Goal: Task Accomplishment & Management: Manage account settings

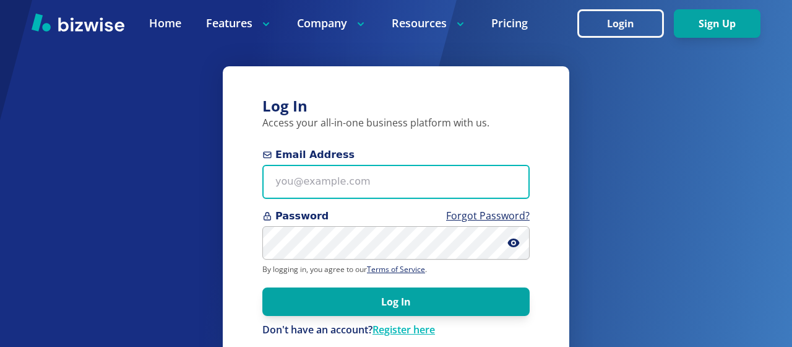
click at [278, 187] on input "Email Address" at bounding box center [395, 182] width 267 height 34
type input "bill.dunnington@gmail.com"
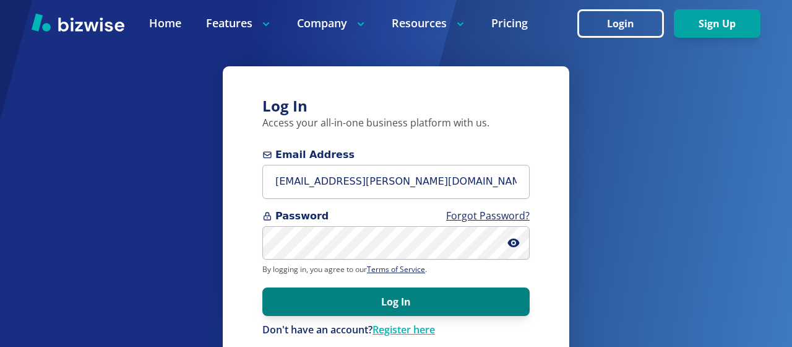
click at [312, 306] on button "Log In" at bounding box center [395, 301] width 267 height 28
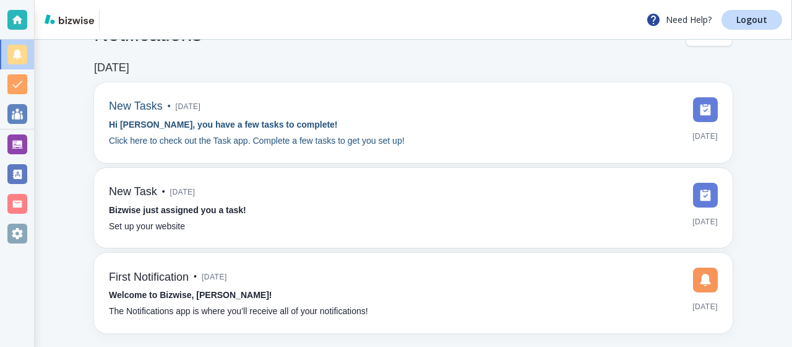
scroll to position [39, 0]
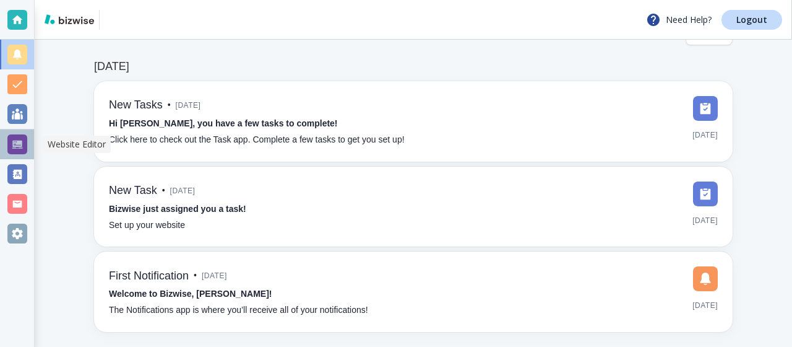
click at [18, 140] on div at bounding box center [17, 144] width 20 height 20
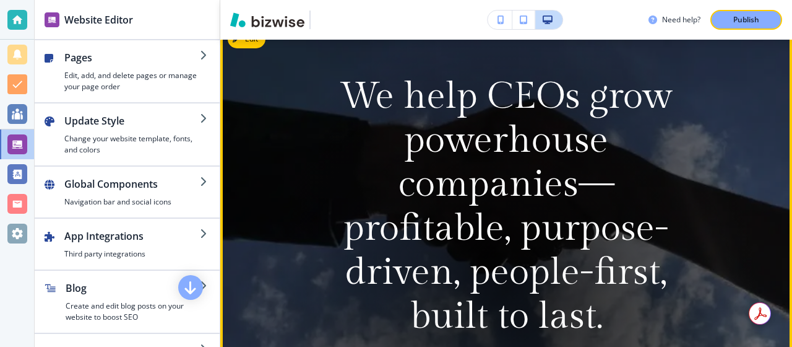
scroll to position [169, 0]
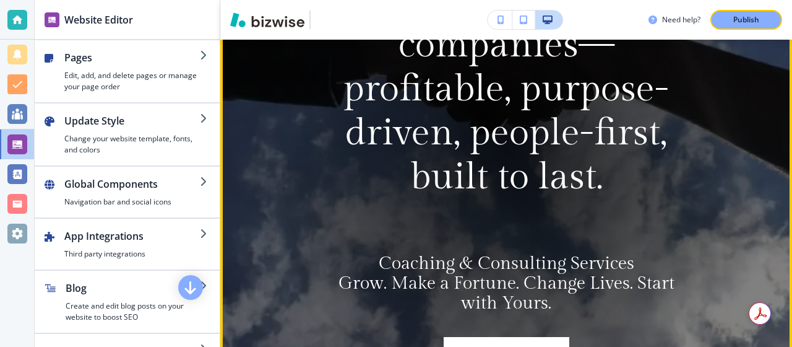
click at [291, 200] on div at bounding box center [507, 147] width 528 height 528
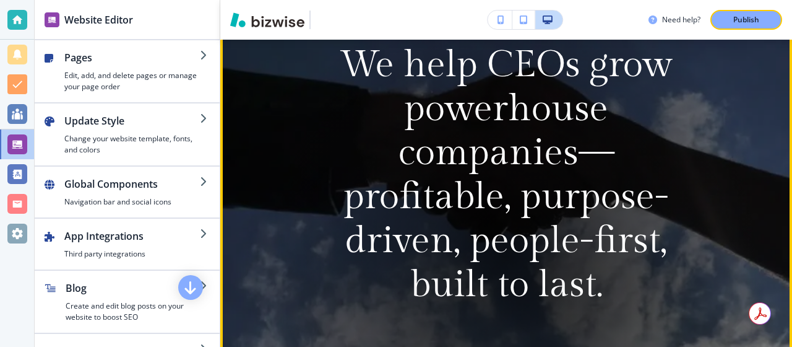
scroll to position [116, 0]
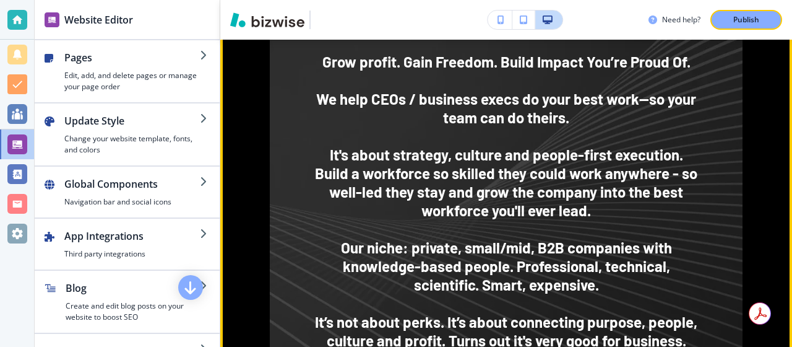
click at [291, 200] on img at bounding box center [506, 206] width 473 height 756
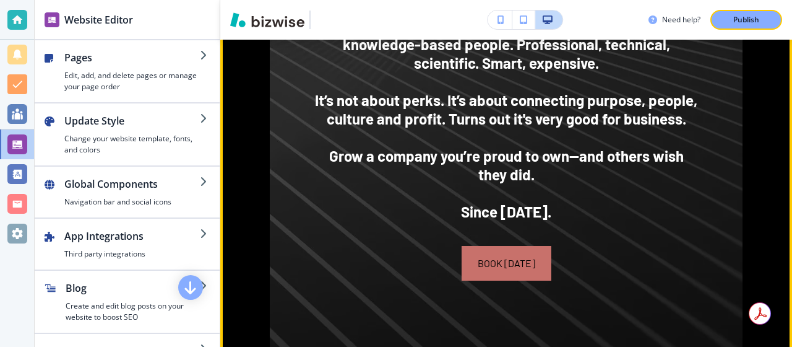
scroll to position [1256, 0]
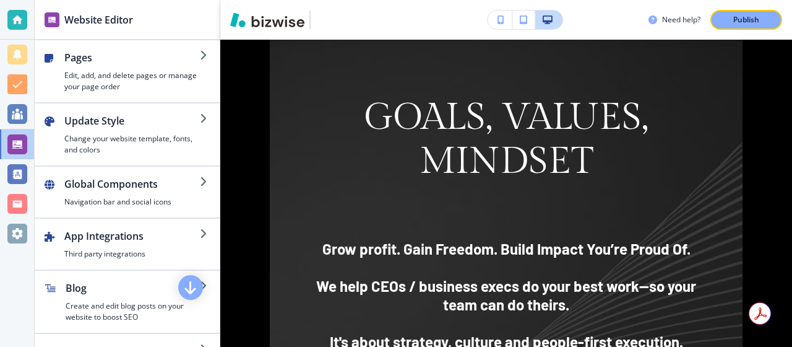
scroll to position [836, 0]
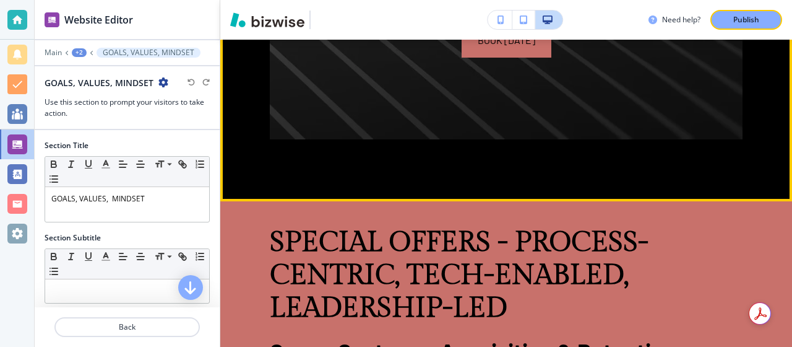
scroll to position [1469, 0]
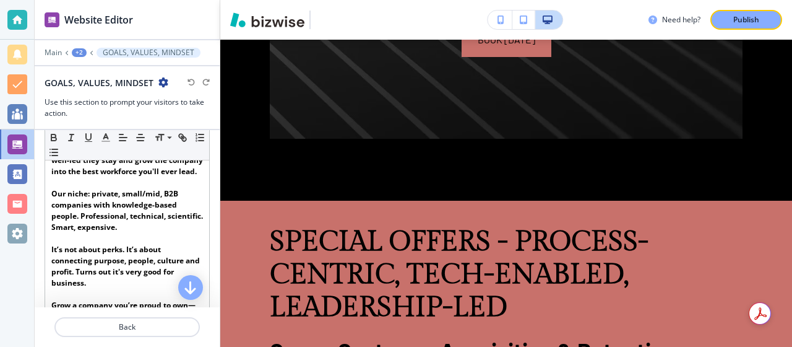
scroll to position [325, 0]
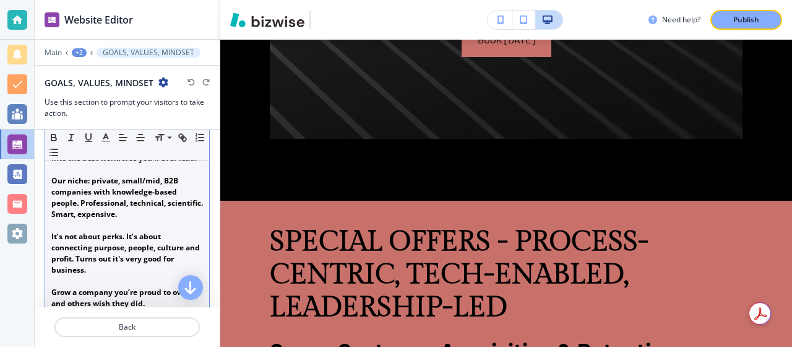
click at [100, 231] on p at bounding box center [127, 225] width 152 height 11
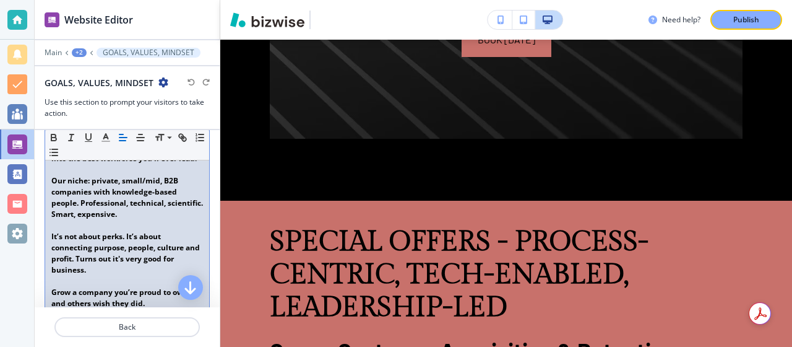
click at [123, 251] on strong "﻿It’s not about perks. It’s about connecting purpose, people, culture and profi…" at bounding box center [126, 253] width 150 height 44
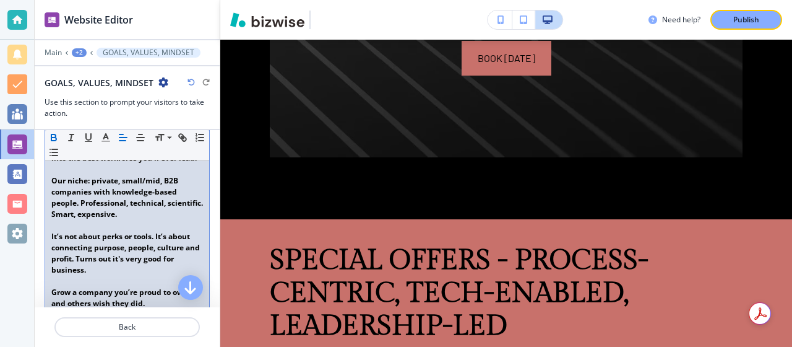
click at [111, 274] on strong "﻿It’s not about perks or tools. It’s about connecting purpose, people, culture …" at bounding box center [126, 253] width 150 height 44
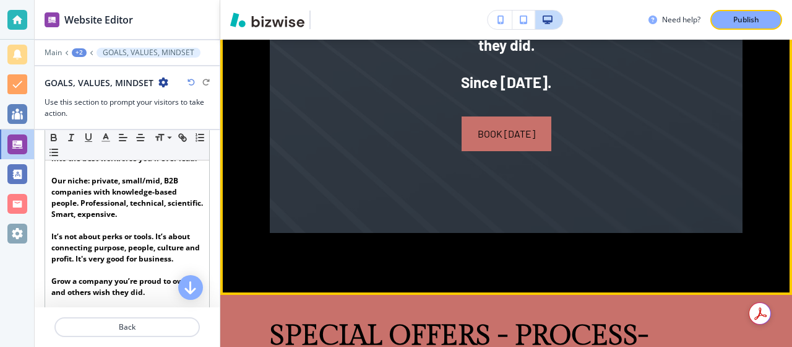
scroll to position [1392, 0]
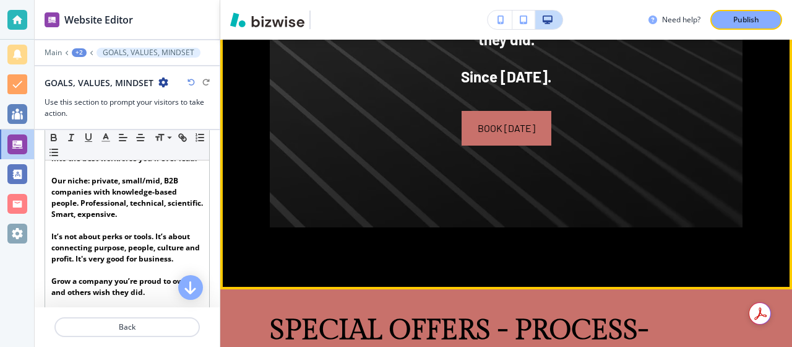
scroll to position [1380, 0]
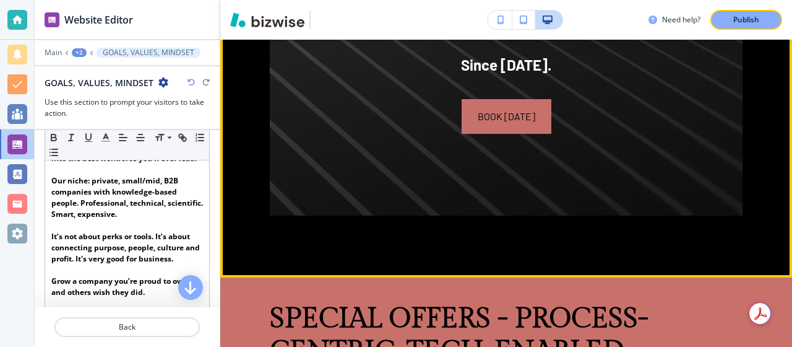
scroll to position [1394, 0]
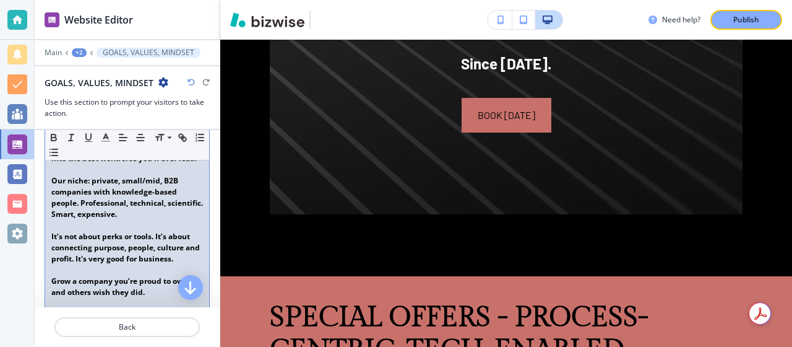
click at [184, 264] on p "﻿It’s not about perks or tools. It’s about connecting purpose, people, culture …" at bounding box center [127, 247] width 152 height 33
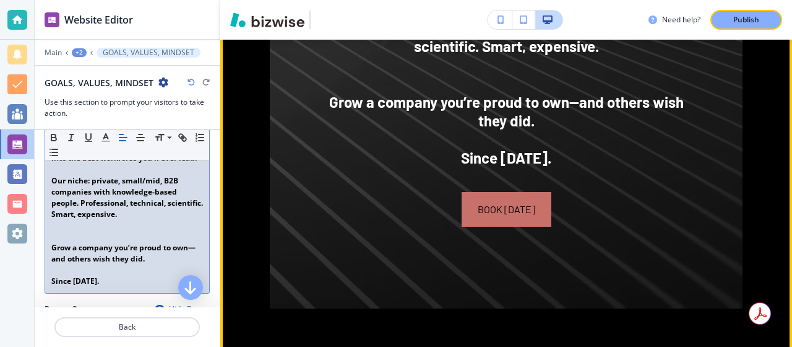
scroll to position [1280, 0]
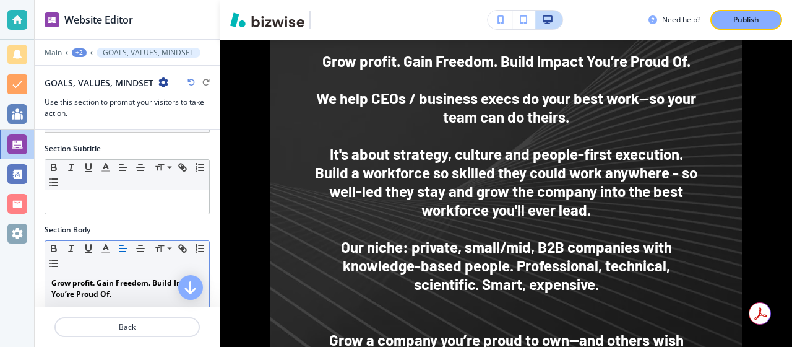
scroll to position [126, 0]
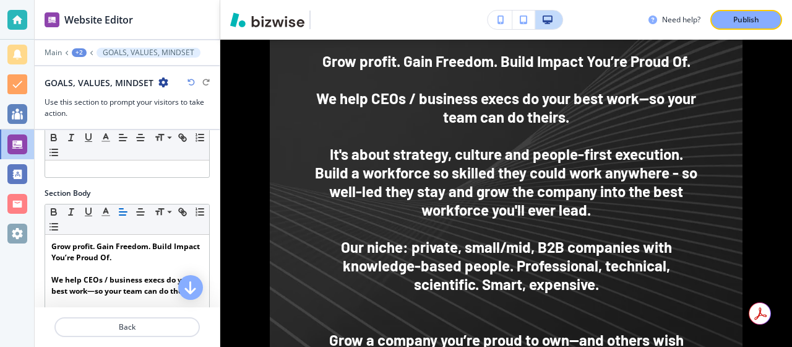
click at [120, 85] on h2 "GOALS, VALUES, MINDSET﻿" at bounding box center [99, 82] width 109 height 13
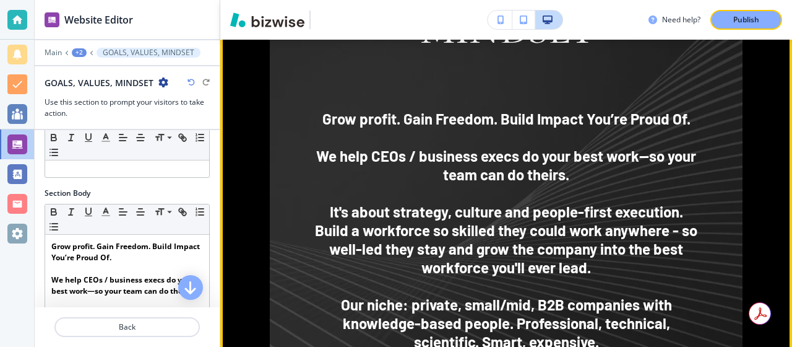
scroll to position [964, 0]
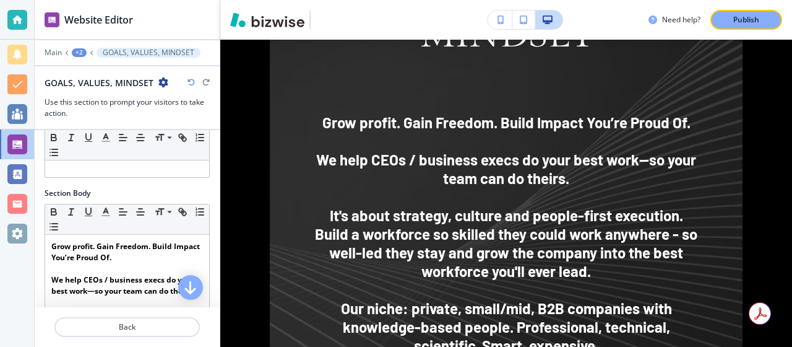
click at [150, 81] on h2 "GOALS, VALUES, MINDSET﻿" at bounding box center [99, 82] width 109 height 13
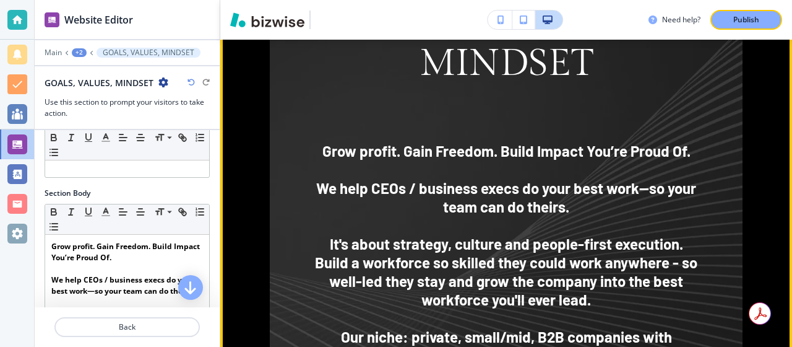
scroll to position [936, 0]
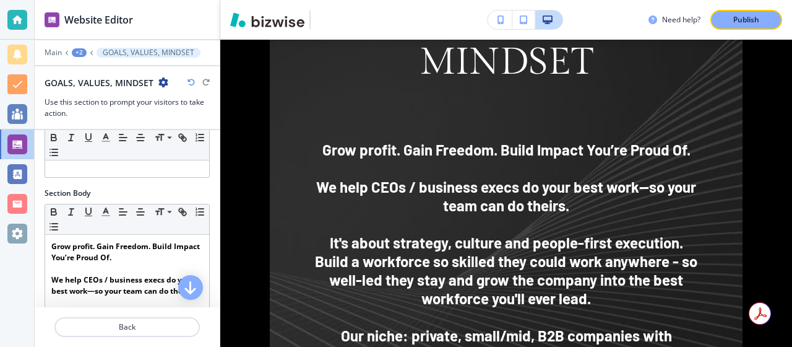
click at [138, 84] on h2 "GOALS, VALUES, MINDSET﻿" at bounding box center [99, 82] width 109 height 13
click at [151, 83] on h2 "GOALS, VALUES, MINDSET﻿" at bounding box center [99, 82] width 109 height 13
click at [166, 78] on icon "button" at bounding box center [163, 82] width 10 height 10
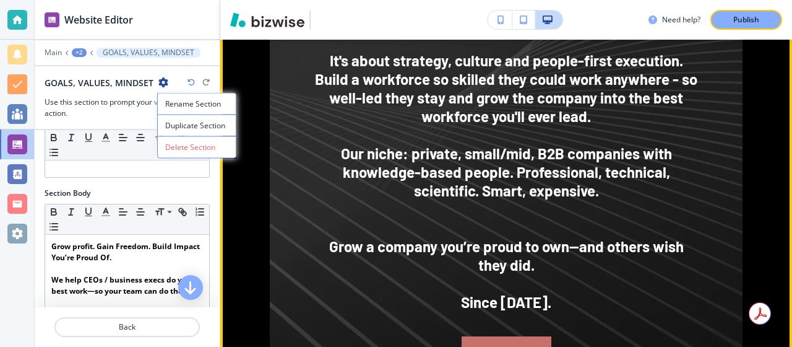
scroll to position [1121, 0]
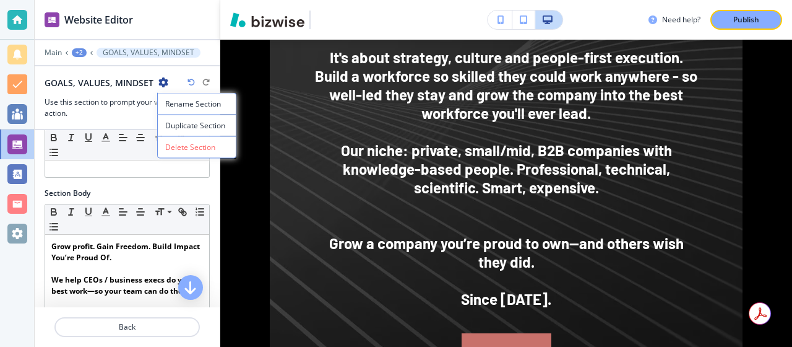
click at [166, 188] on div "Section Body" at bounding box center [127, 193] width 165 height 11
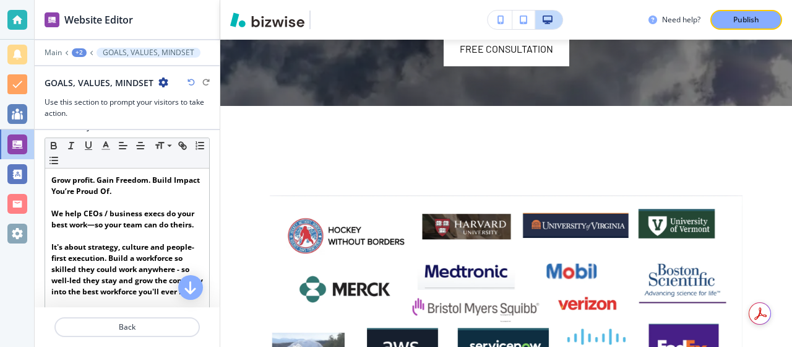
scroll to position [493, 0]
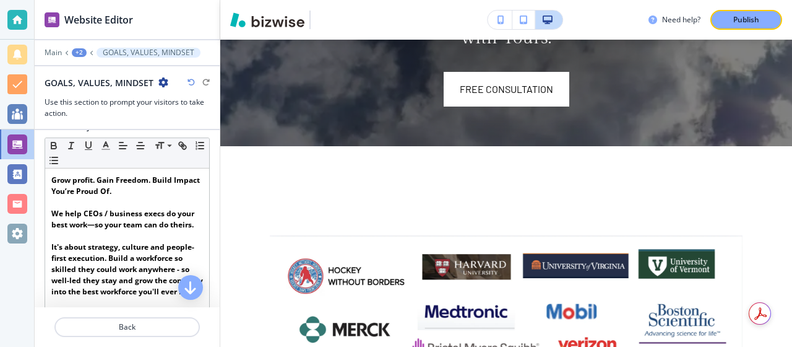
click at [304, 146] on div at bounding box center [506, 340] width 572 height 389
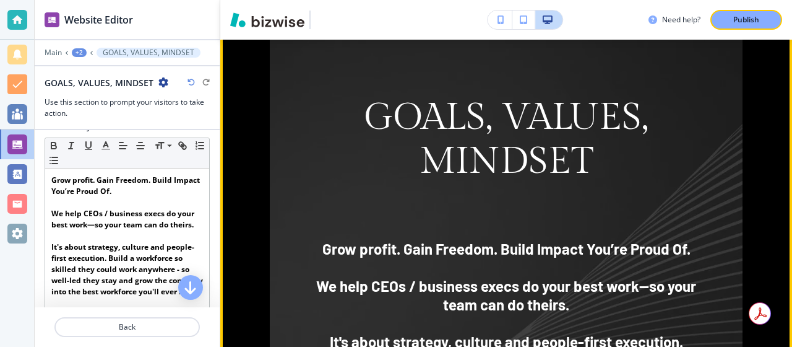
click at [368, 144] on p "GOALS, VALUES, MINDSET" at bounding box center [506, 139] width 384 height 88
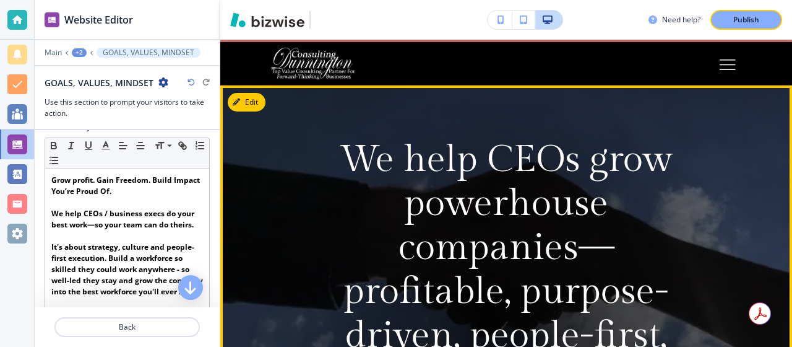
scroll to position [27, 0]
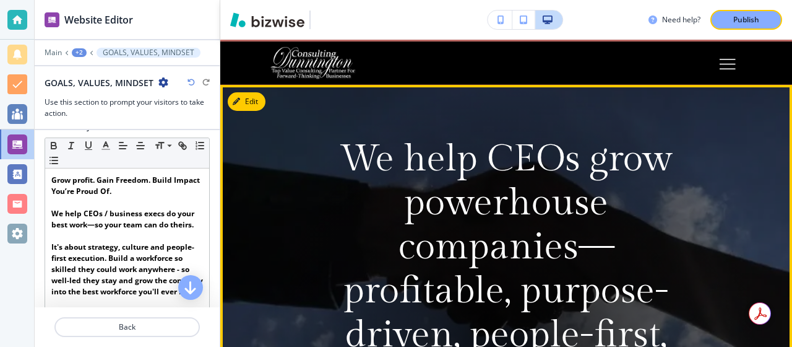
click at [271, 163] on video at bounding box center [506, 349] width 572 height 528
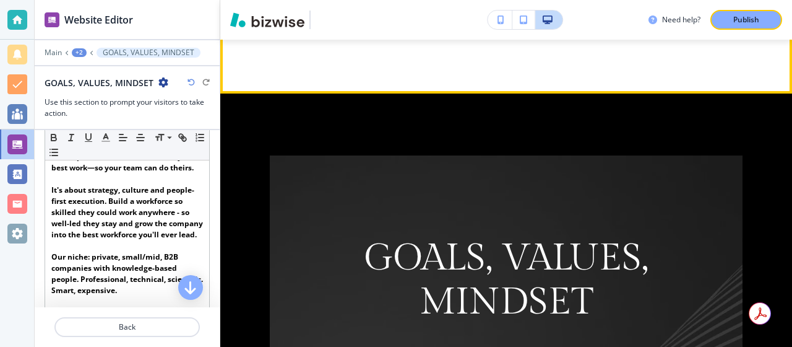
scroll to position [941, 0]
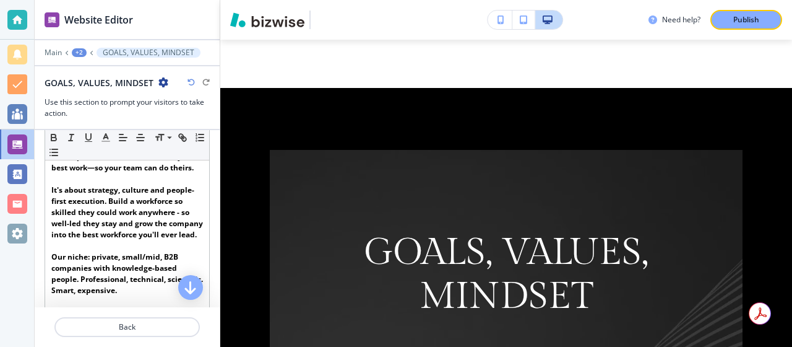
click at [161, 81] on icon "button" at bounding box center [163, 82] width 10 height 10
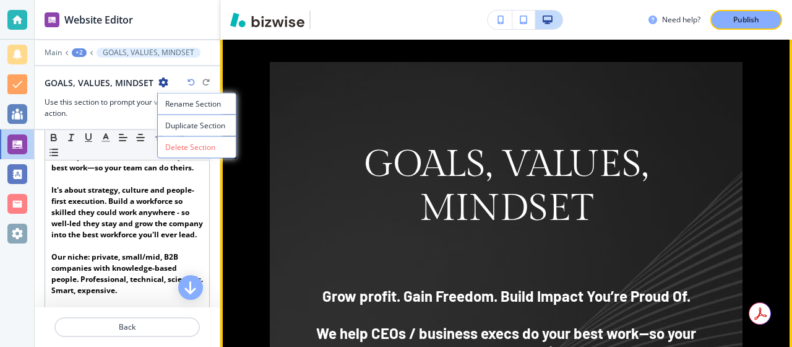
scroll to position [1029, 0]
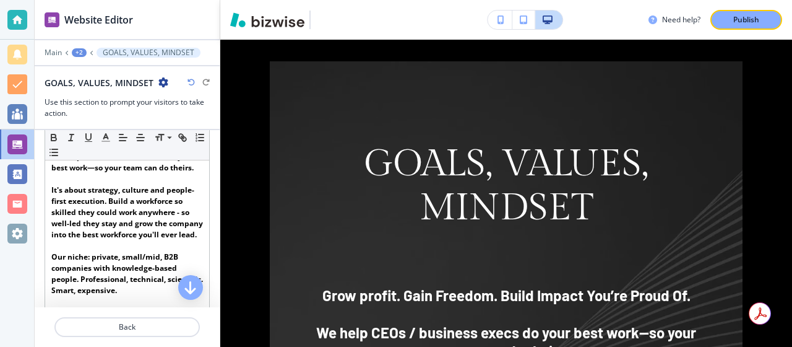
click at [190, 79] on icon "button" at bounding box center [191, 82] width 7 height 7
click at [205, 80] on icon "button" at bounding box center [205, 82] width 7 height 7
click at [187, 81] on div "GOALS, VALUES, MINDSET﻿" at bounding box center [127, 82] width 165 height 13
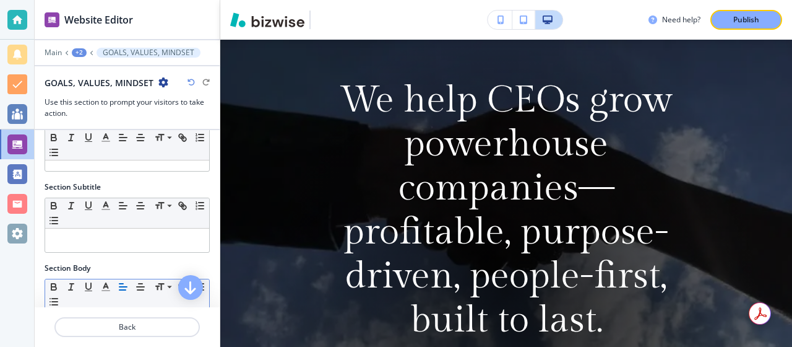
scroll to position [0, 0]
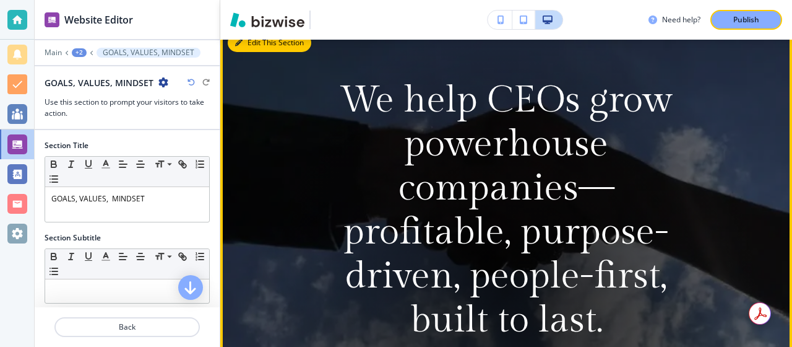
click at [244, 50] on button "Edit This Section" at bounding box center [270, 42] width 84 height 19
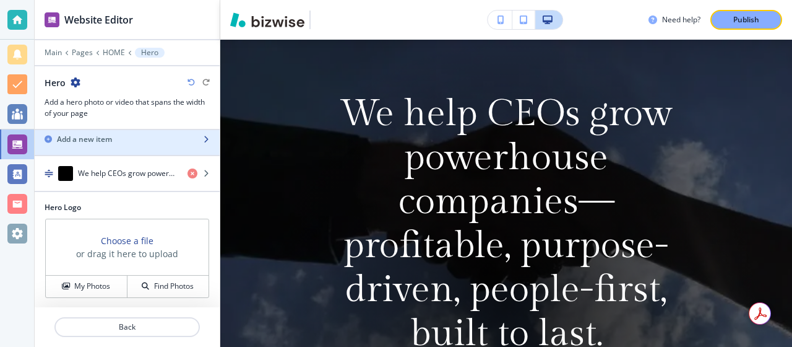
scroll to position [32, 0]
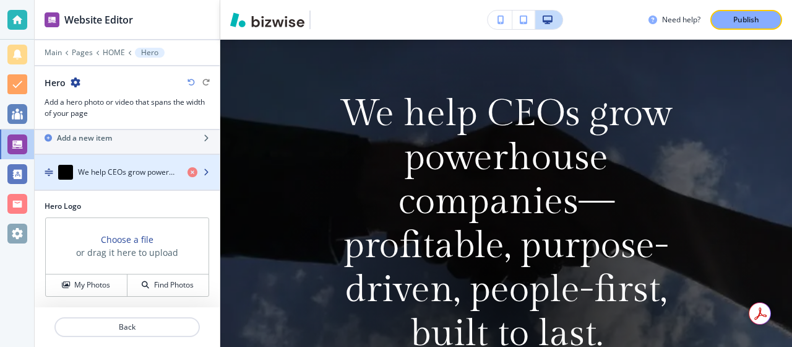
click at [158, 176] on h4 "We help CEOs grow powerhouse companies—profitable, purpose-driven, people-first…" at bounding box center [128, 171] width 100 height 11
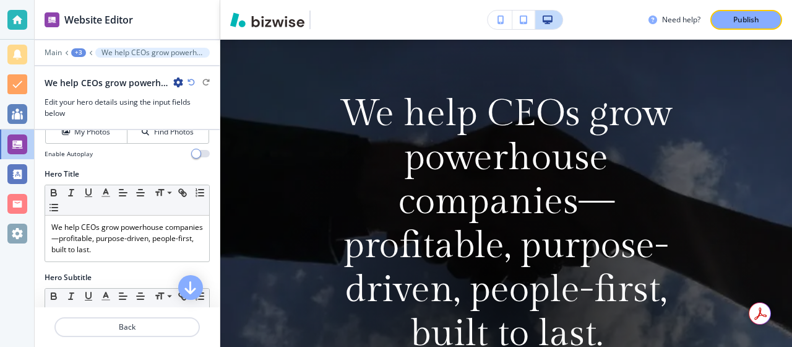
scroll to position [105, 0]
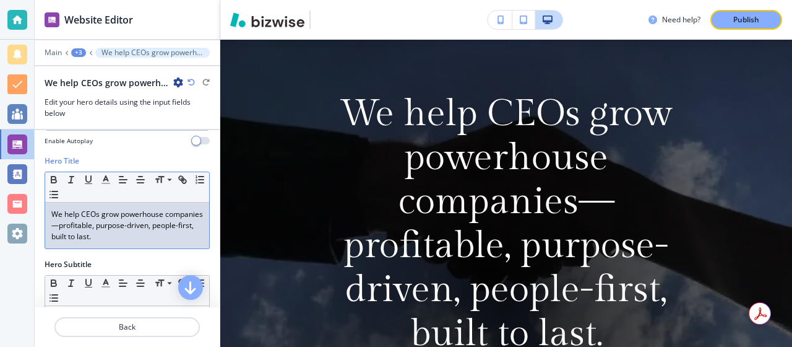
click at [90, 226] on p "We help CEOs grow powerhouse companies—profitable, purpose-driven, people-first…" at bounding box center [127, 225] width 152 height 33
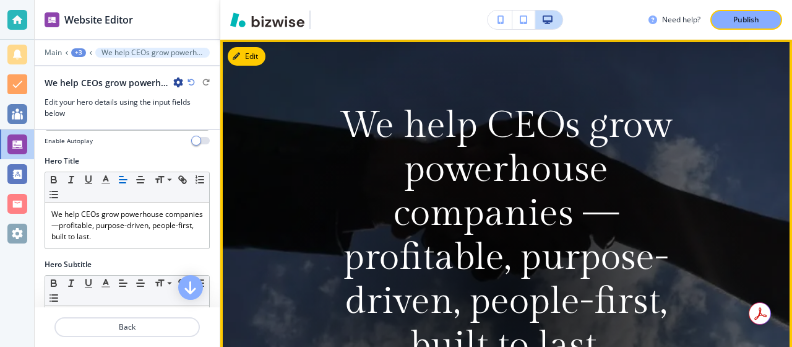
click at [244, 158] on video at bounding box center [506, 293] width 572 height 507
click at [251, 58] on button "Edit This Section" at bounding box center [270, 56] width 84 height 19
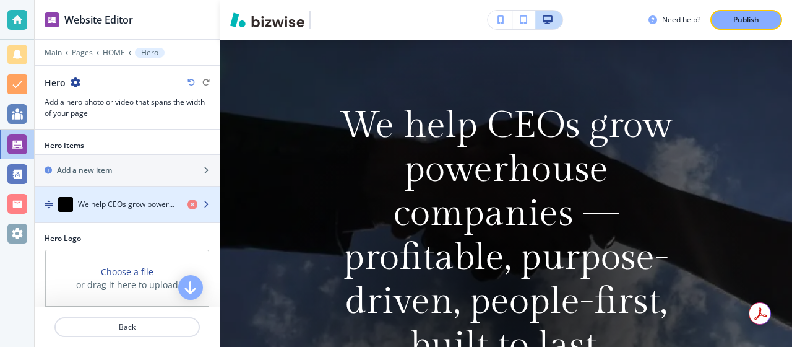
click at [105, 204] on h4 "We help CEOs grow powerhouse companies —profitable, purpose-driven, people-firs…" at bounding box center [128, 204] width 100 height 11
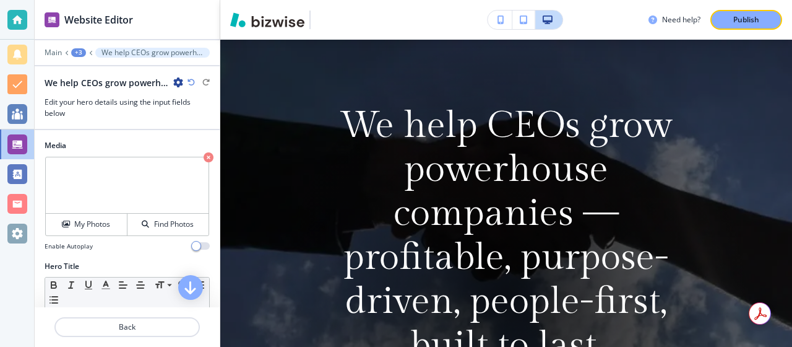
click at [101, 84] on h2 "We help CEOs grow powerhouse companies —profitable, purpose-driven, people-firs…" at bounding box center [107, 82] width 124 height 13
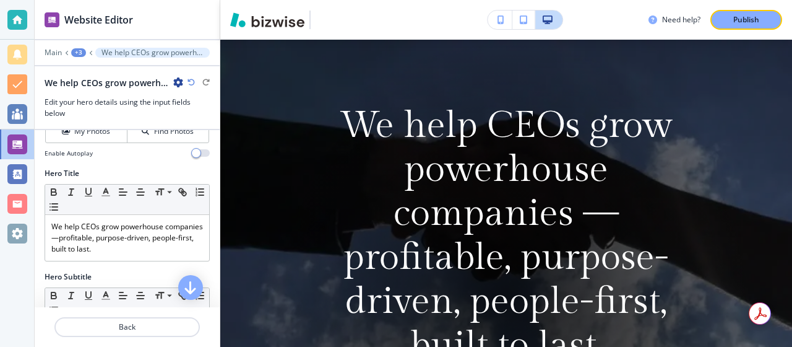
scroll to position [113, 0]
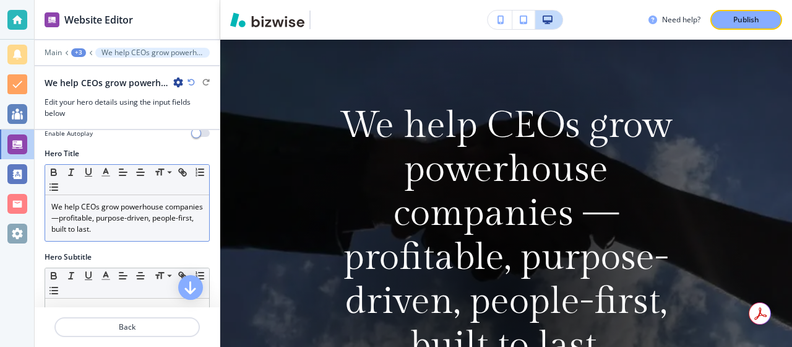
click at [79, 210] on p "We help CEOs grow powerhouse companies —profitable, purpose-driven, people-firs…" at bounding box center [127, 217] width 152 height 33
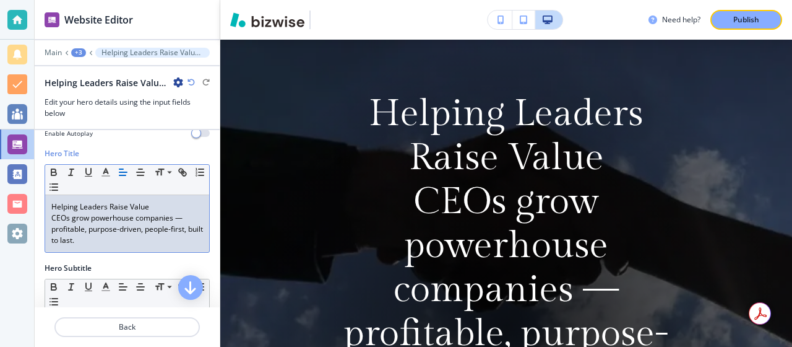
click at [69, 229] on p "CEOs grow powerhouse companies —profitable, purpose-driven, people-first, built…" at bounding box center [127, 228] width 152 height 33
click at [66, 217] on p "CEOs grow powerhouse companies —profitable, purpose-driven, people-first, built…" at bounding box center [127, 228] width 152 height 33
drag, startPoint x: 51, startPoint y: 207, endPoint x: 149, endPoint y: 256, distance: 109.3
click at [149, 256] on div "Hero Title Small Normal Large Huge Helping Leaders Raise Value CEOs grow powerh…" at bounding box center [127, 205] width 185 height 114
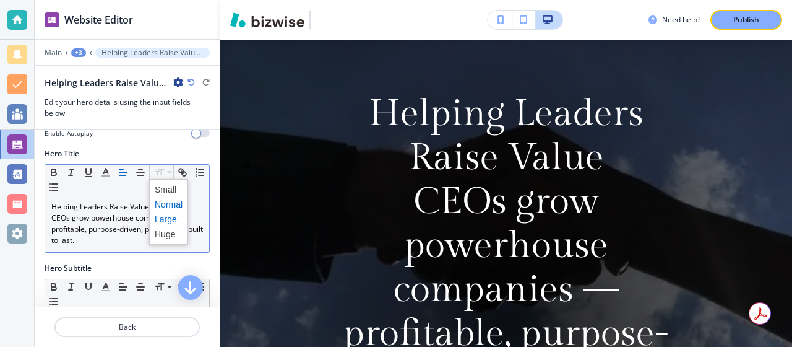
click at [165, 218] on span at bounding box center [169, 219] width 28 height 15
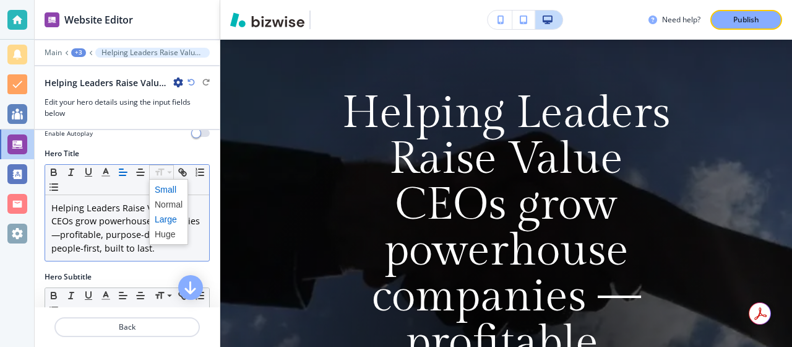
click at [164, 185] on span at bounding box center [169, 189] width 28 height 15
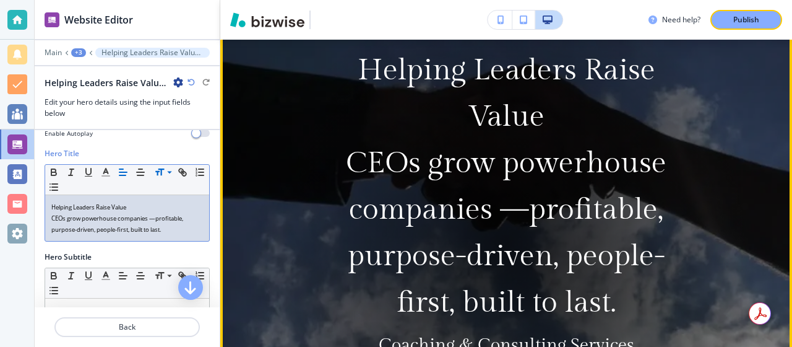
scroll to position [126, 0]
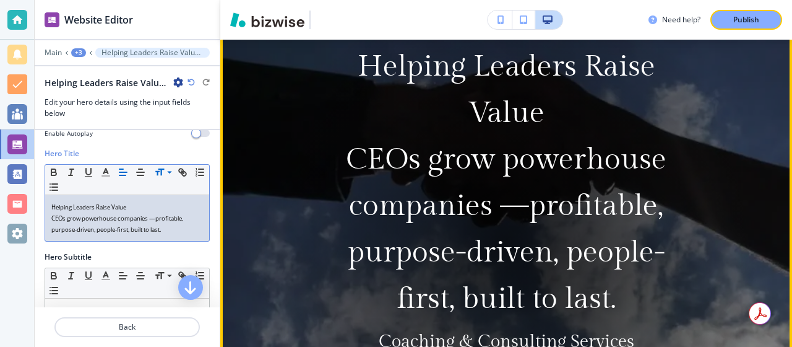
click at [251, 194] on video at bounding box center [506, 239] width 572 height 507
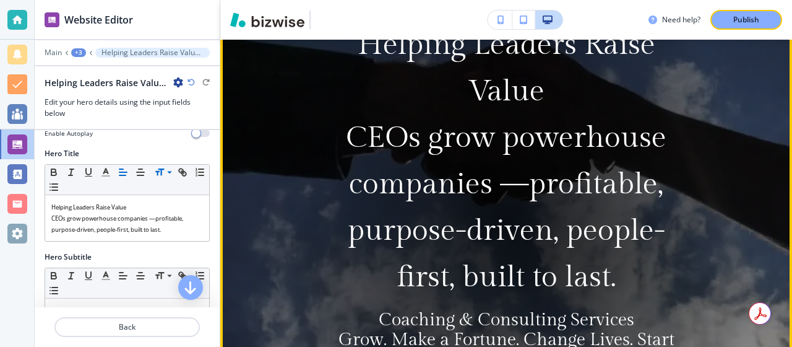
scroll to position [156, 0]
